Goal: Use online tool/utility: Utilize a website feature to perform a specific function

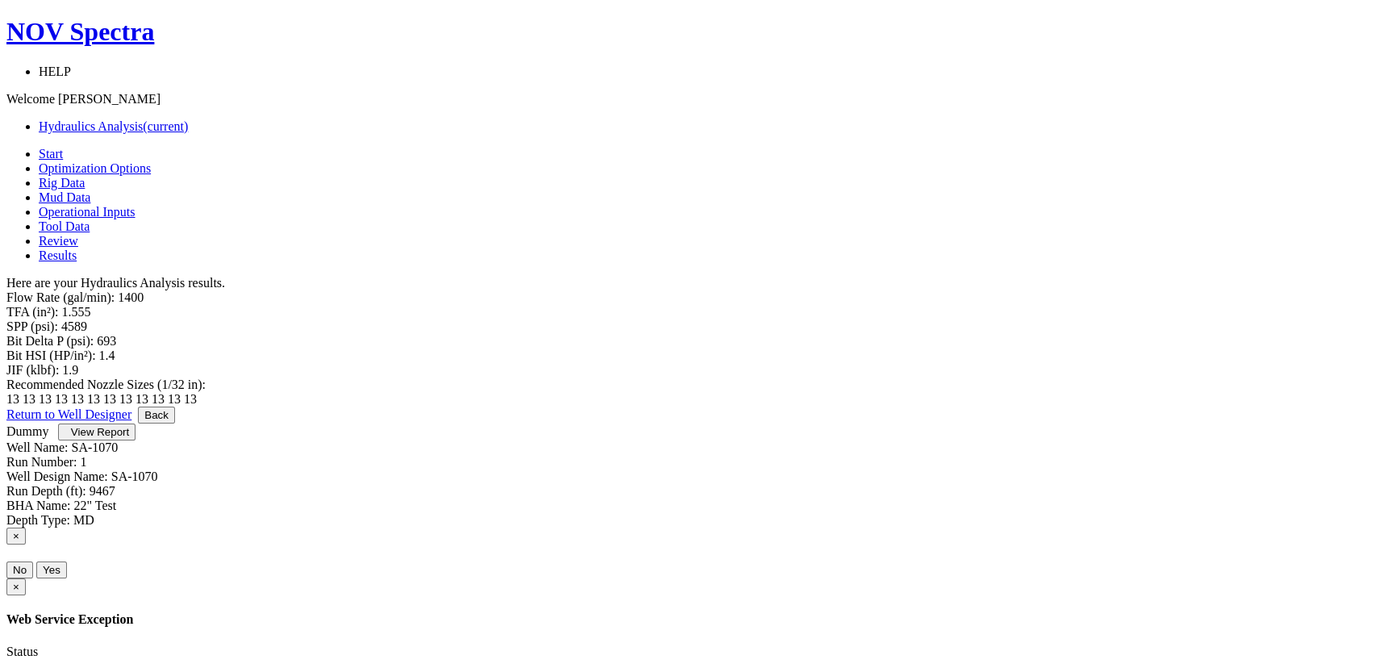
click at [151, 161] on span "Optimization Options" at bounding box center [95, 168] width 112 height 14
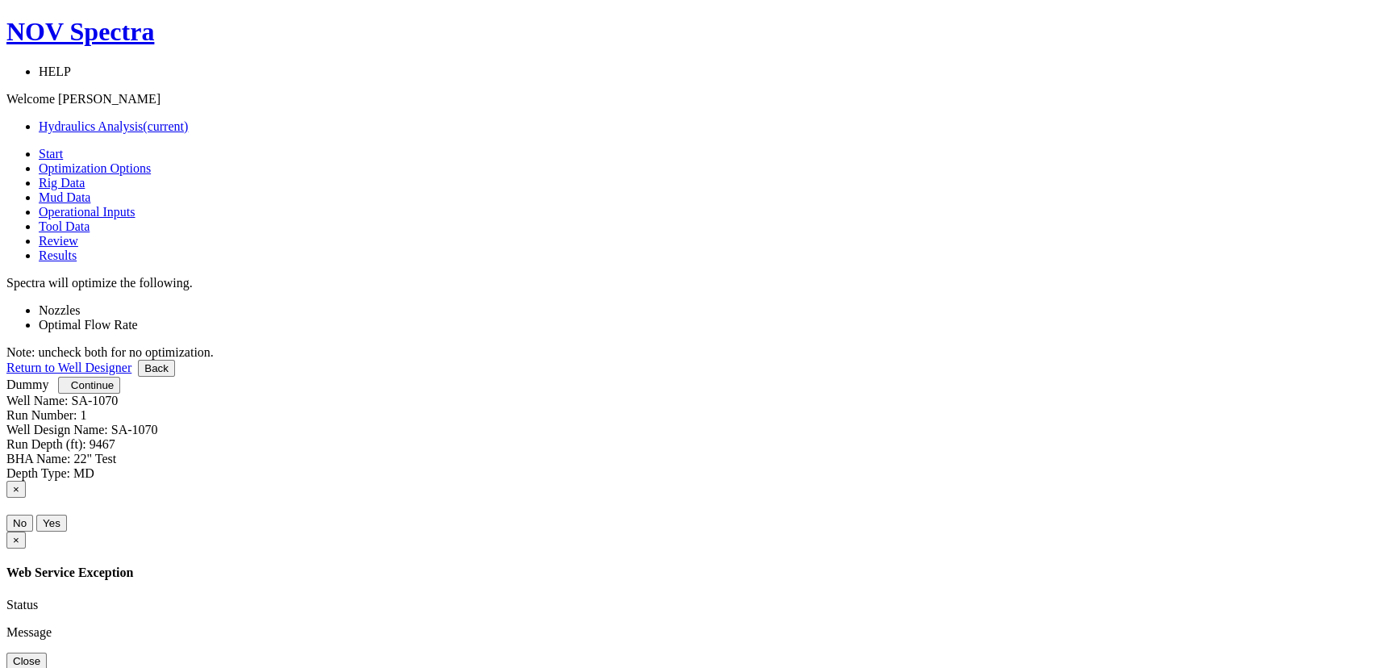
click at [114, 391] on span "Continue" at bounding box center [92, 385] width 43 height 12
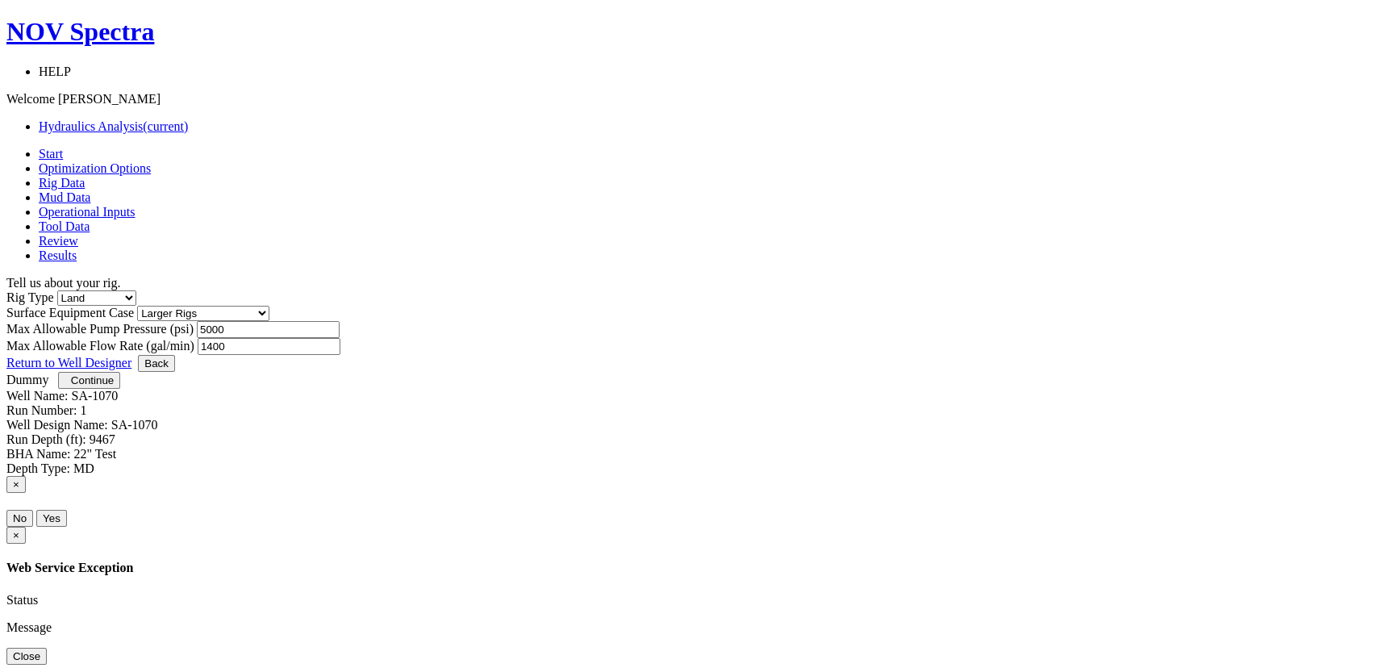
click at [1019, 355] on div at bounding box center [698, 355] width 1385 height 0
click at [120, 389] on button "Continue" at bounding box center [89, 380] width 62 height 17
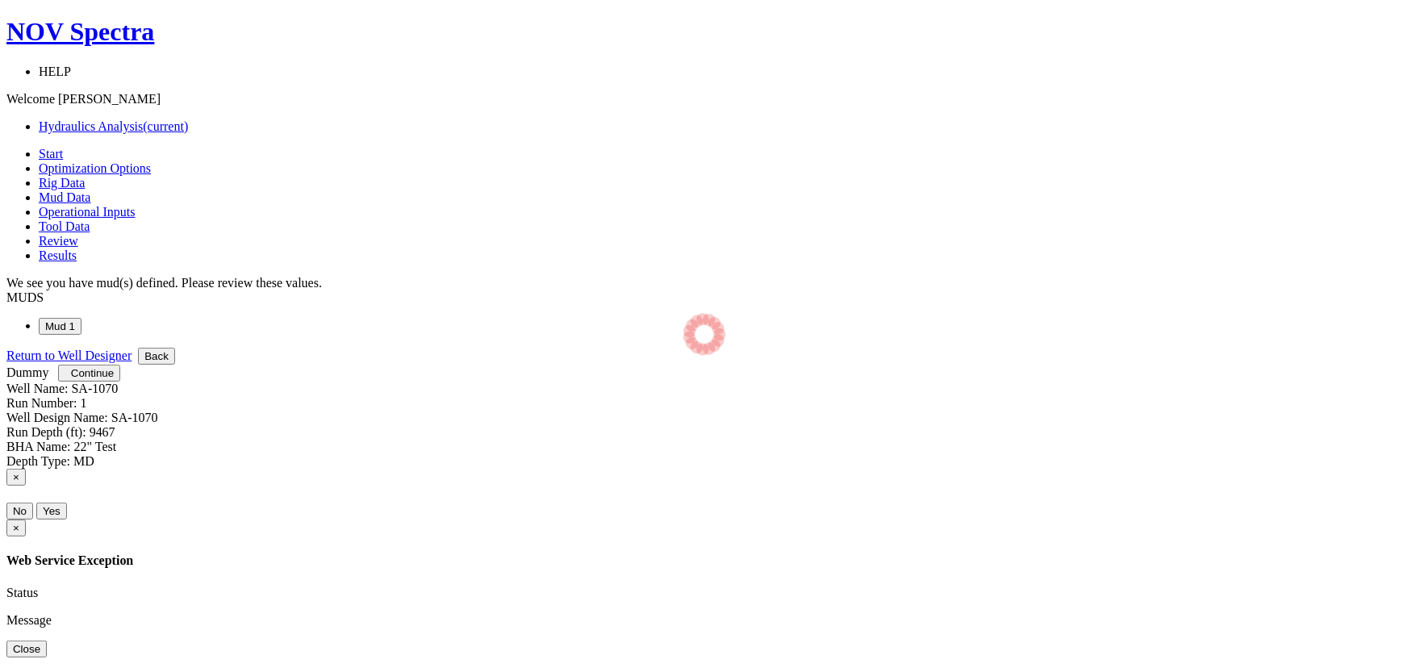
select select "12"
select select "1"
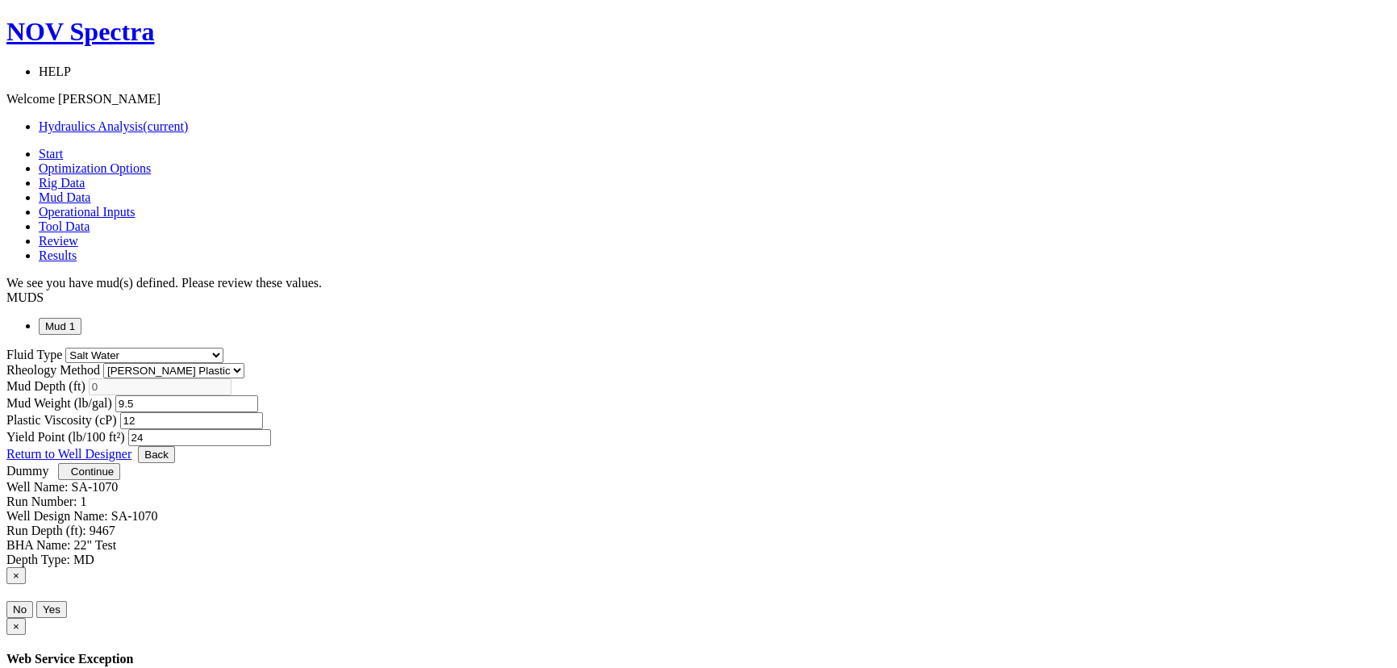
click at [114, 478] on span "Continue" at bounding box center [92, 472] width 43 height 12
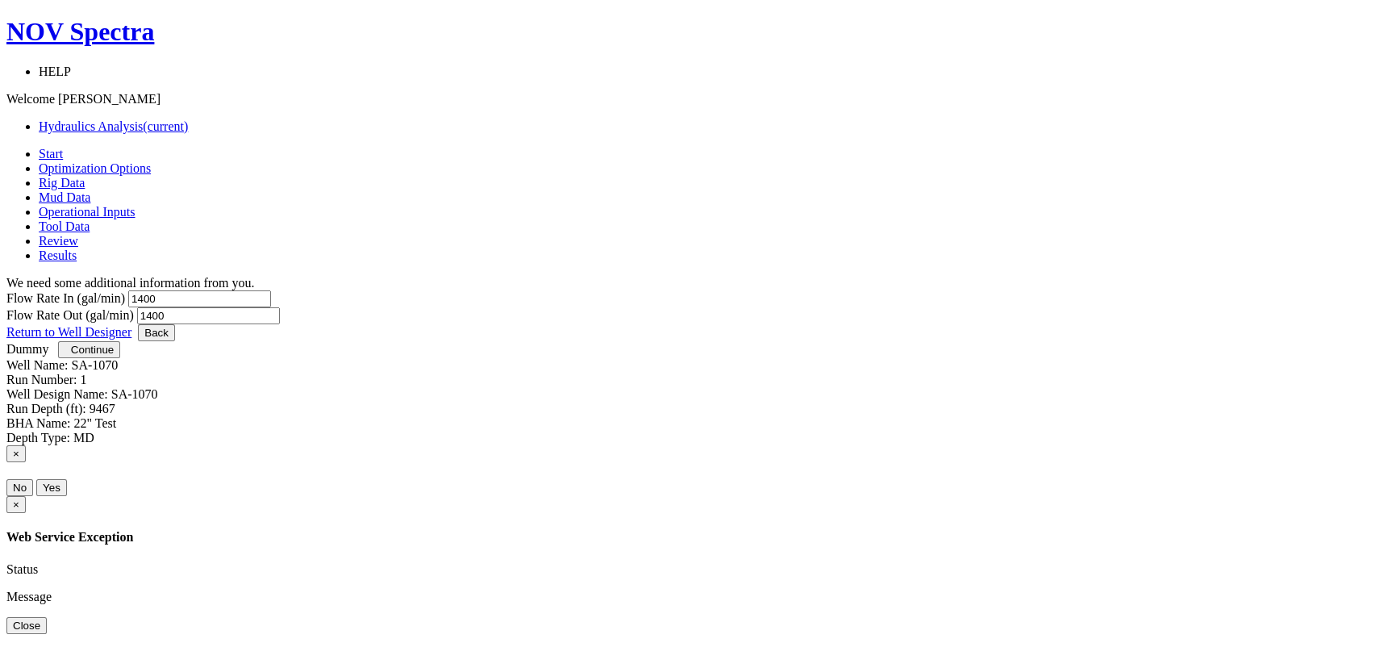
click at [271, 290] on input "1400" at bounding box center [199, 298] width 143 height 17
type input "1200"
click at [280, 307] on input "1400" at bounding box center [208, 315] width 143 height 17
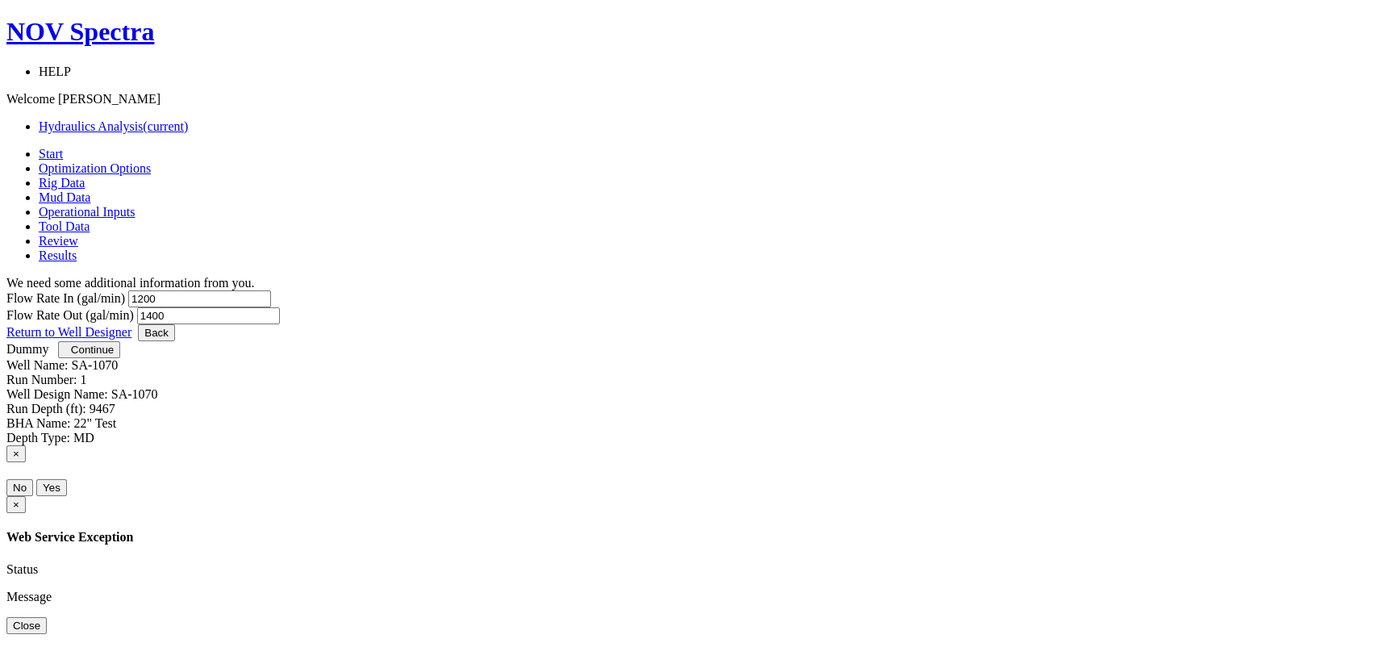
click at [280, 307] on input "1400" at bounding box center [208, 315] width 143 height 17
type input "12"
drag, startPoint x: 625, startPoint y: 252, endPoint x: 604, endPoint y: 269, distance: 26.9
click at [625, 290] on div "Flow Rate In (gal/min) 1200" at bounding box center [698, 298] width 1385 height 17
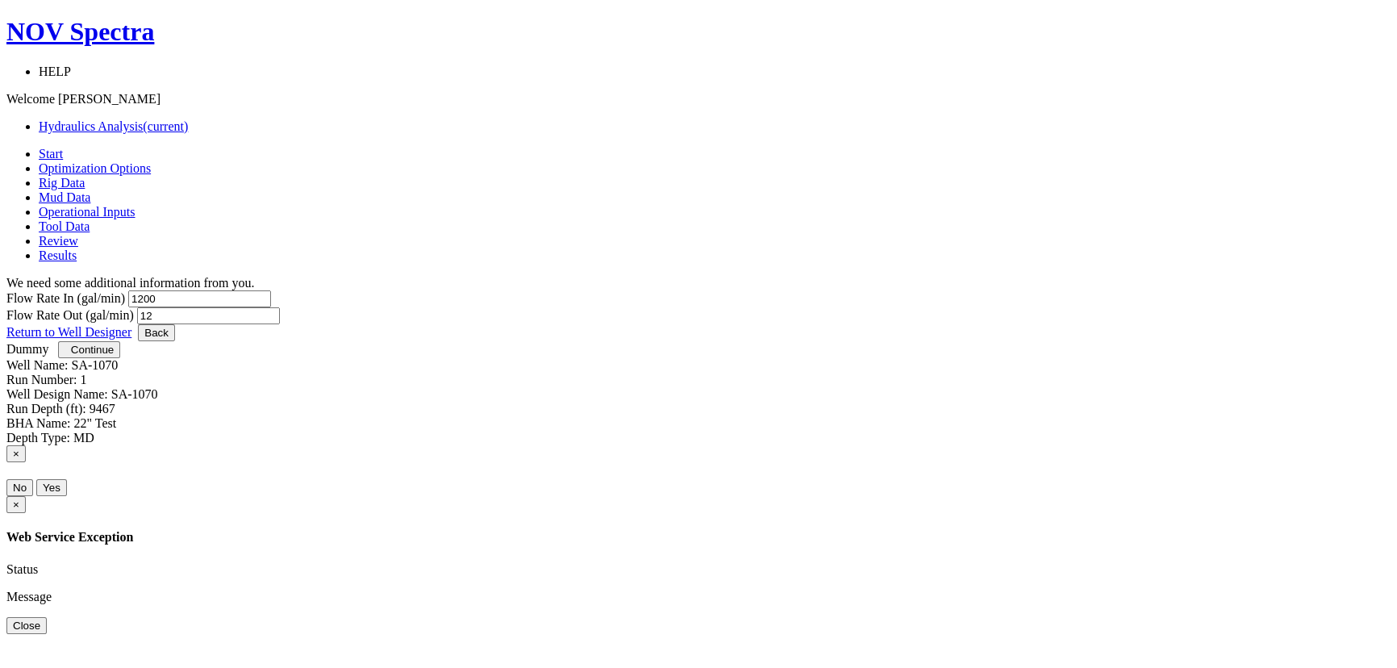
click at [271, 290] on input "1200" at bounding box center [199, 298] width 143 height 17
type input "1000"
click at [280, 307] on input "12" at bounding box center [208, 315] width 143 height 17
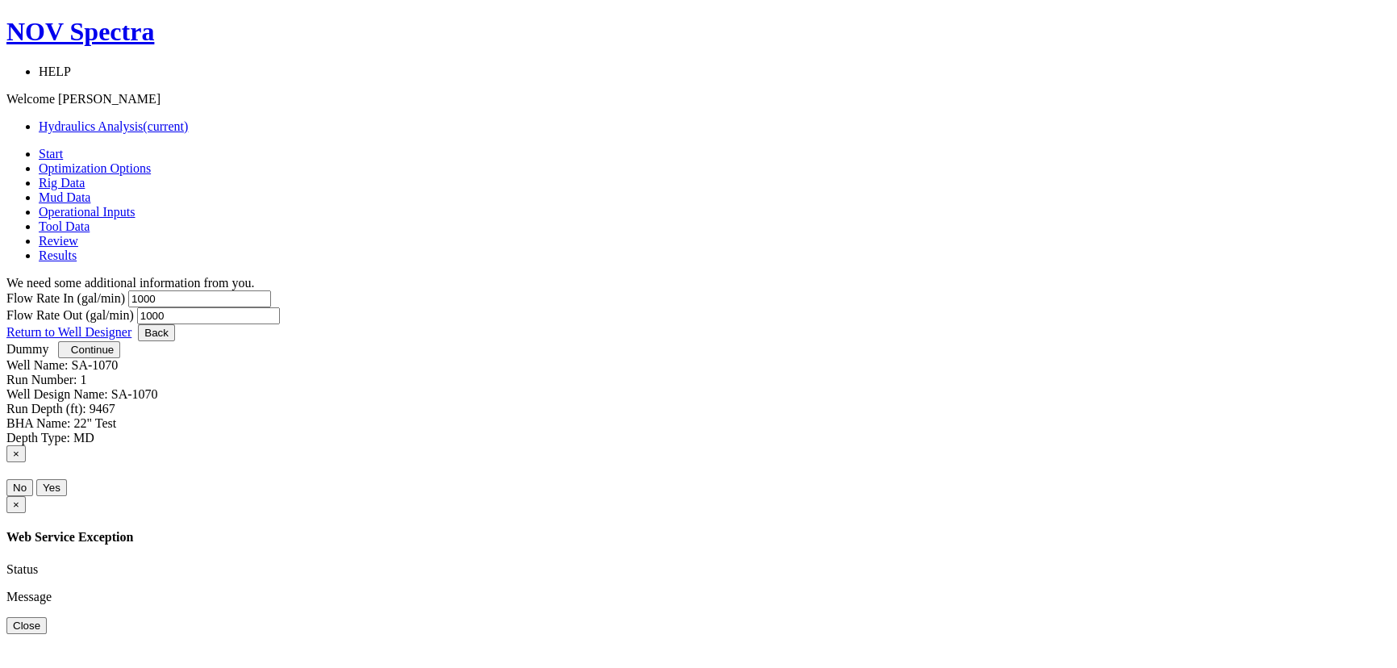
type input "1000"
click at [114, 356] on span "Continue" at bounding box center [92, 350] width 43 height 12
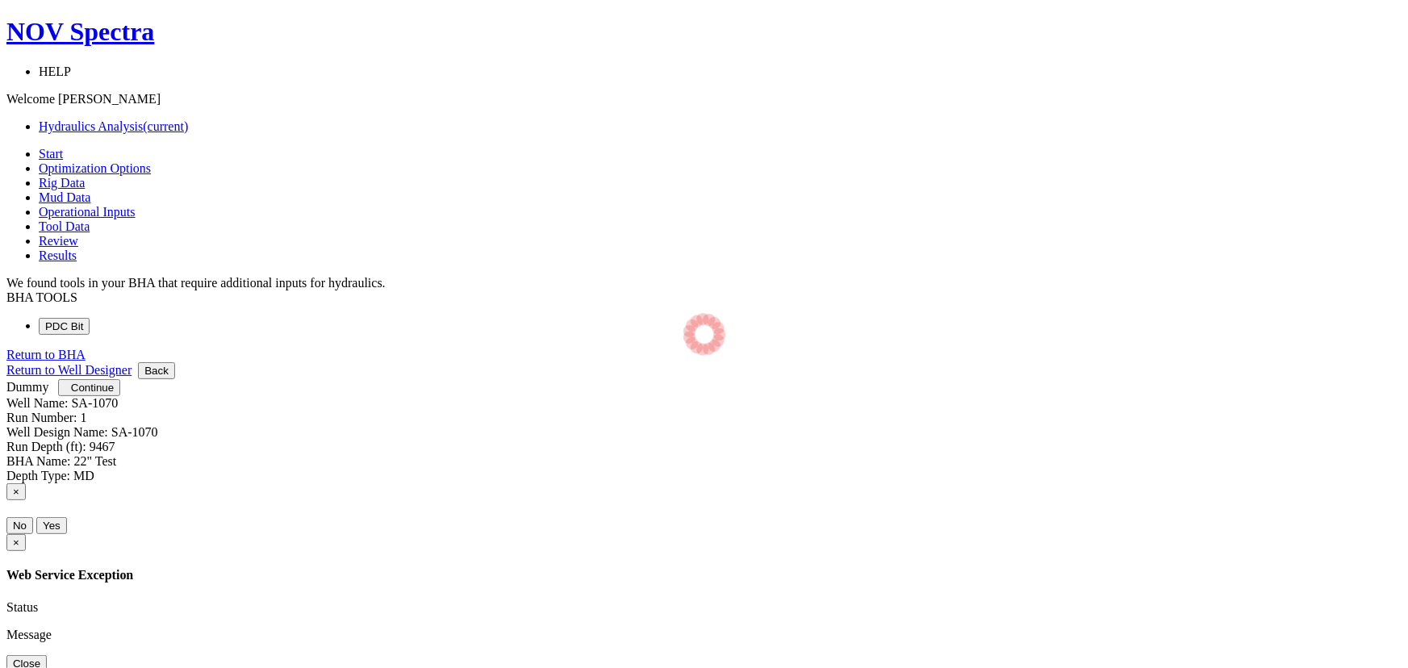
select select "12"
select select "3"
select select "12"
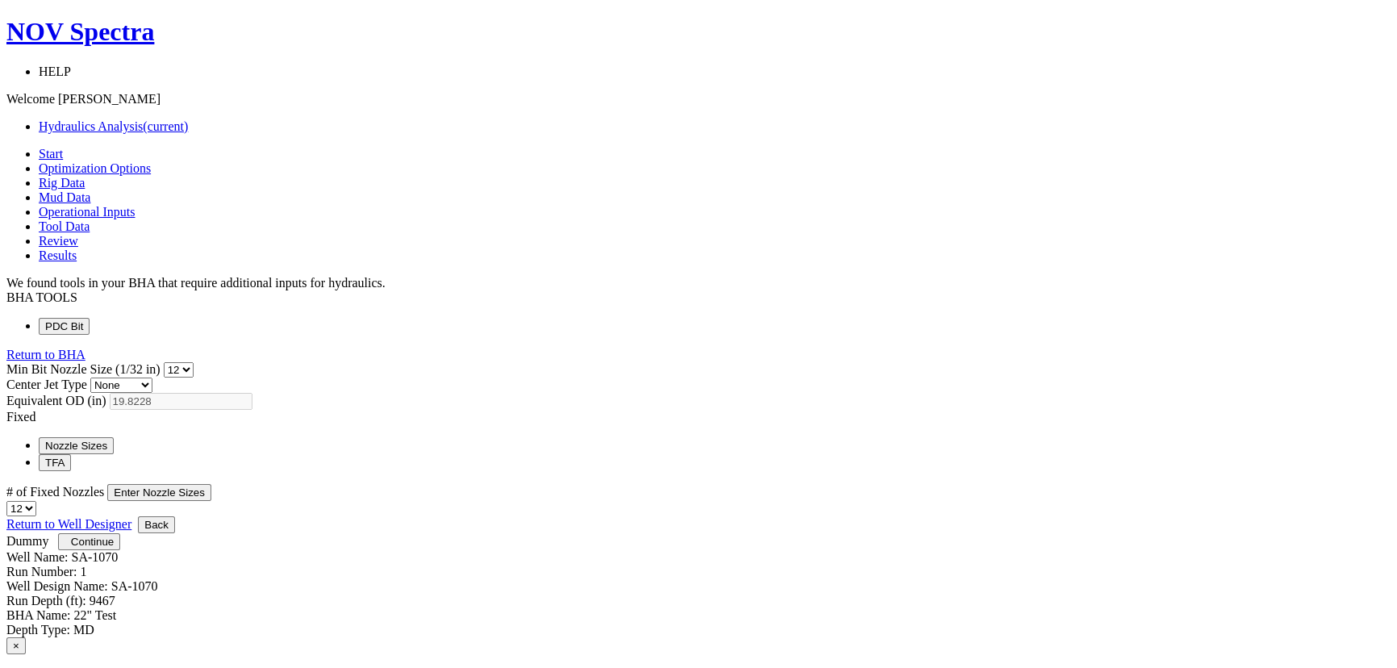
click at [211, 484] on button "Enter Nozzle Sizes" at bounding box center [159, 492] width 104 height 17
click at [114, 548] on span "Continue" at bounding box center [92, 542] width 43 height 12
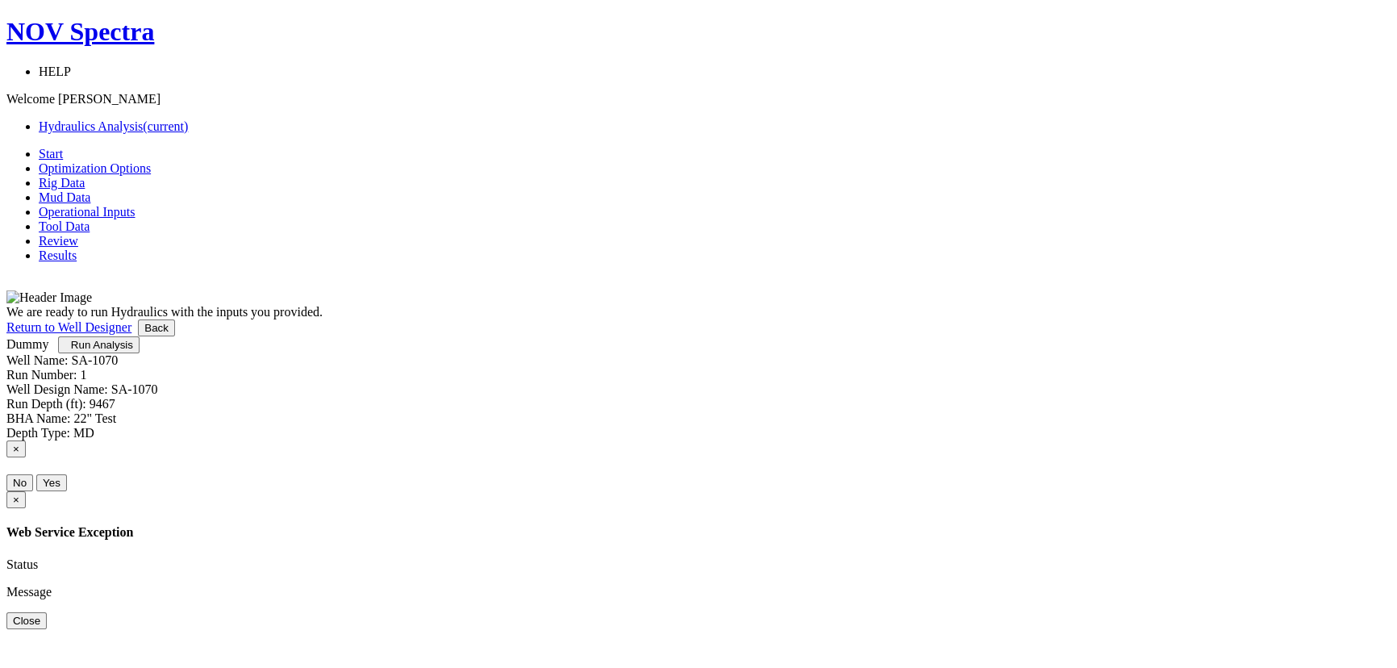
click at [133, 351] on span "Run Analysis" at bounding box center [102, 345] width 62 height 12
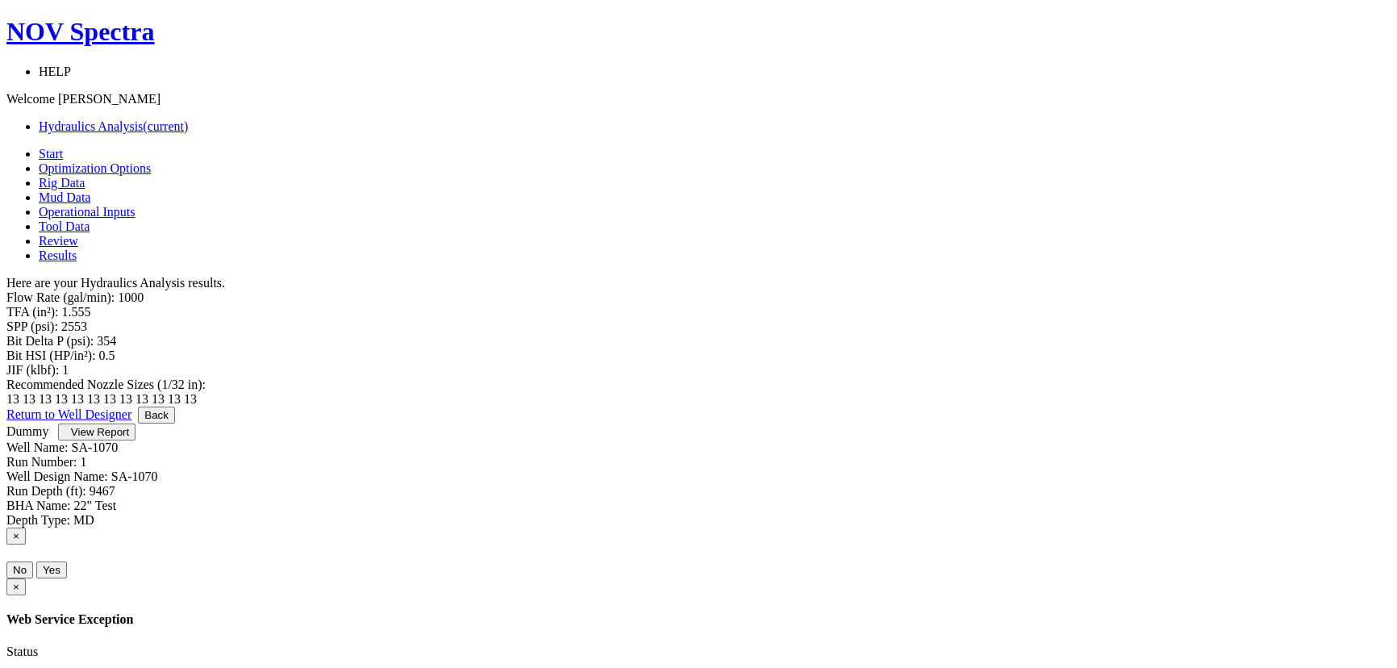
click at [87, 320] on label "2553" at bounding box center [74, 327] width 26 height 14
click at [875, 357] on div "Flow Rate (gal/min): 1000 TFA (in²): 1.555 SPP (psi): 2553 Bit Delta P (psi): 3…" at bounding box center [698, 348] width 1385 height 116
click at [129, 438] on span "View Report" at bounding box center [100, 432] width 58 height 12
click at [136, 205] on span "Operational Inputs" at bounding box center [87, 212] width 97 height 14
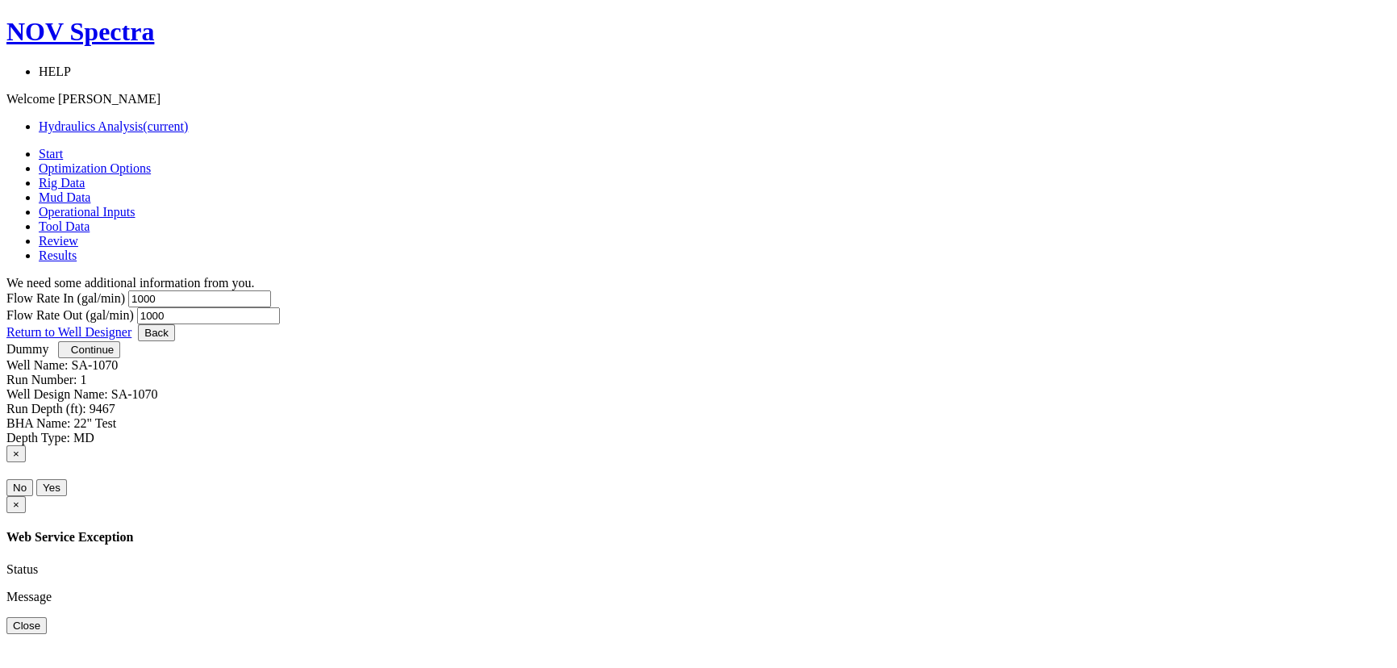
click at [271, 290] on input "1000" at bounding box center [199, 298] width 143 height 17
type input "1200"
click at [280, 307] on input "1000" at bounding box center [208, 315] width 143 height 17
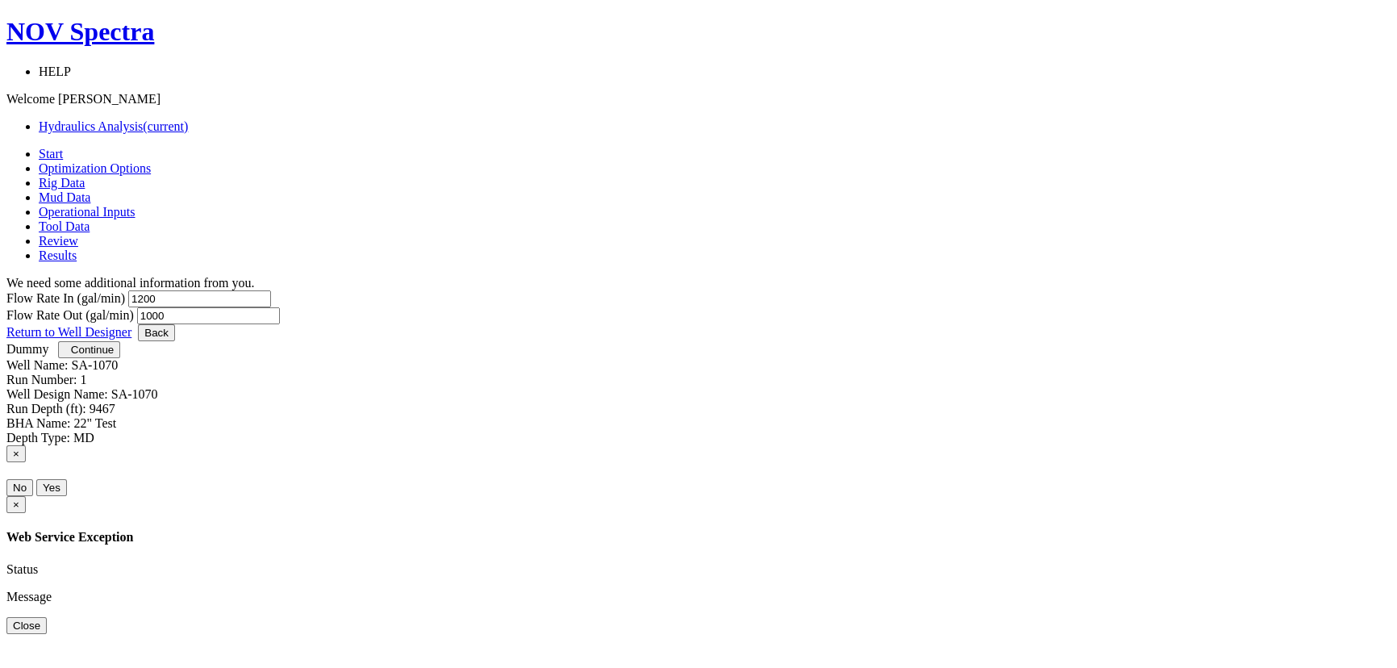
click at [280, 307] on input "1000" at bounding box center [208, 315] width 143 height 17
type input "1200"
click at [65, 356] on span "button" at bounding box center [65, 350] width 0 height 12
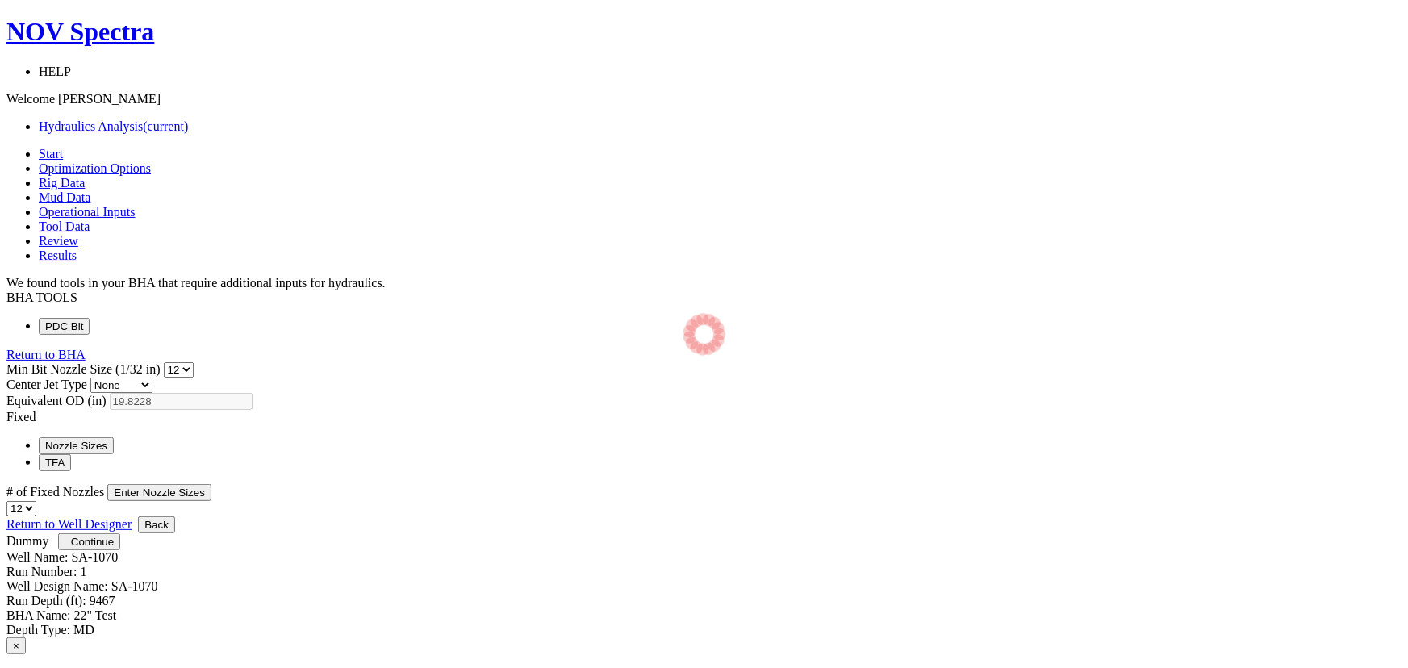
select select "12"
select select "3"
select select "12"
click at [120, 550] on button "Continue" at bounding box center [89, 541] width 62 height 17
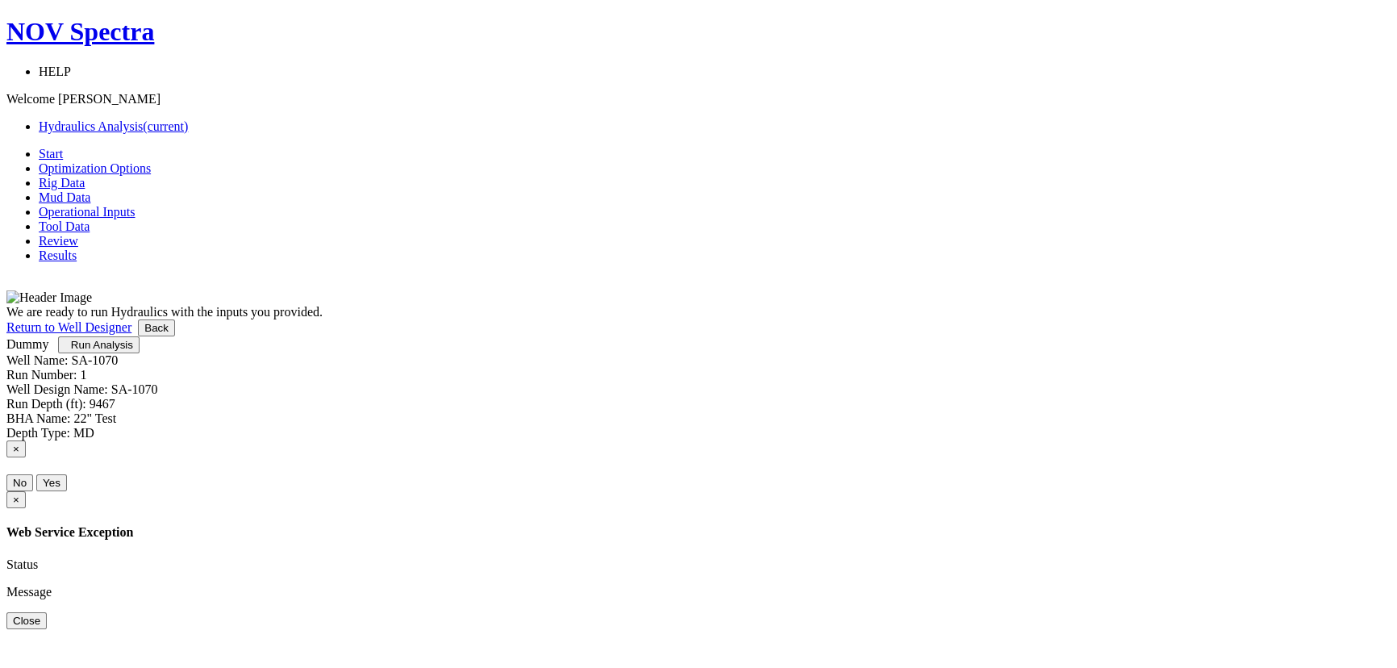
click at [981, 320] on div at bounding box center [698, 320] width 1385 height 0
click at [139, 353] on button "Run Analysis" at bounding box center [98, 344] width 81 height 17
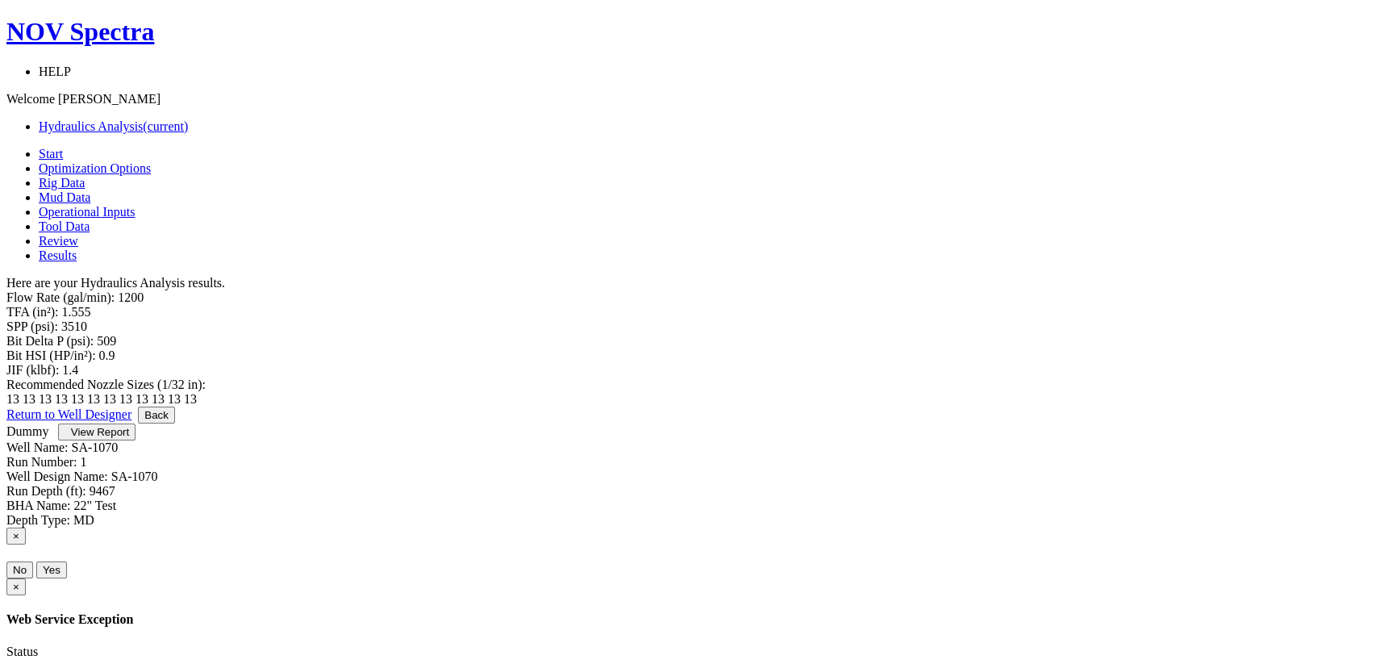
click at [129, 438] on span "View Report" at bounding box center [100, 432] width 58 height 12
